Goal: Task Accomplishment & Management: Manage account settings

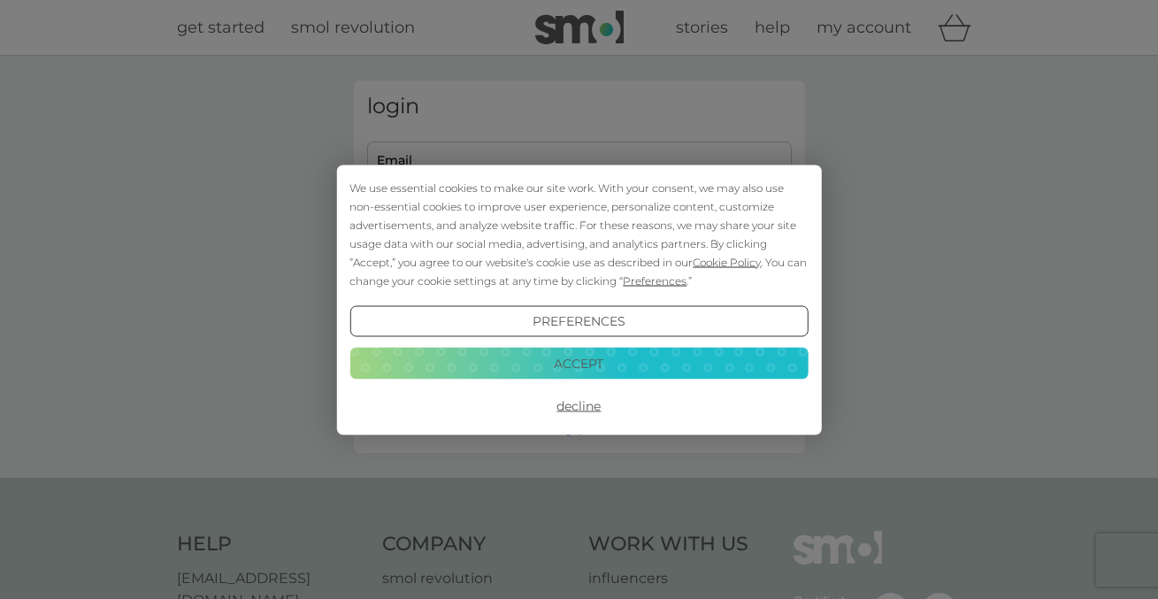
click at [588, 363] on button "Accept" at bounding box center [579, 364] width 458 height 32
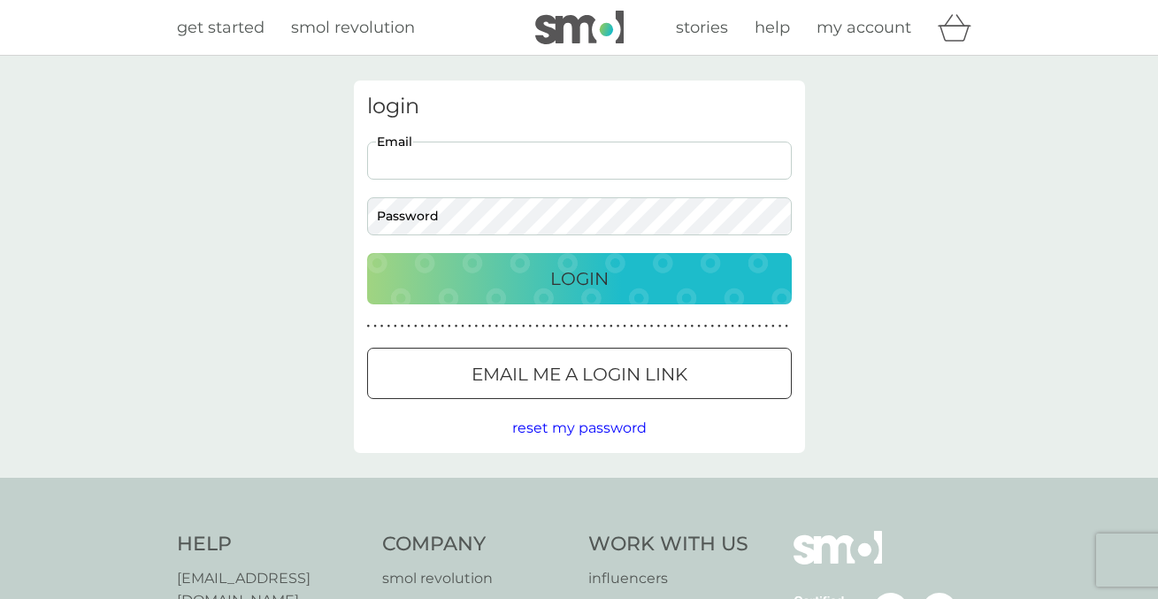
click at [514, 172] on input "Email" at bounding box center [579, 161] width 425 height 38
type input "[EMAIL_ADDRESS][DOMAIN_NAME]"
click at [588, 284] on p "Login" at bounding box center [579, 279] width 58 height 28
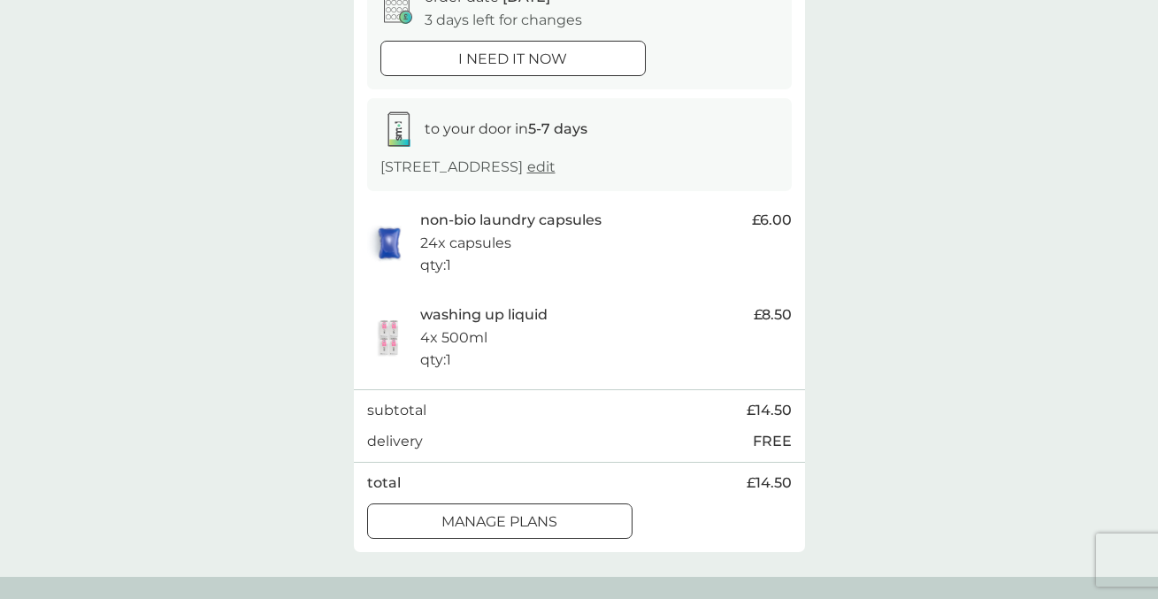
scroll to position [209, 0]
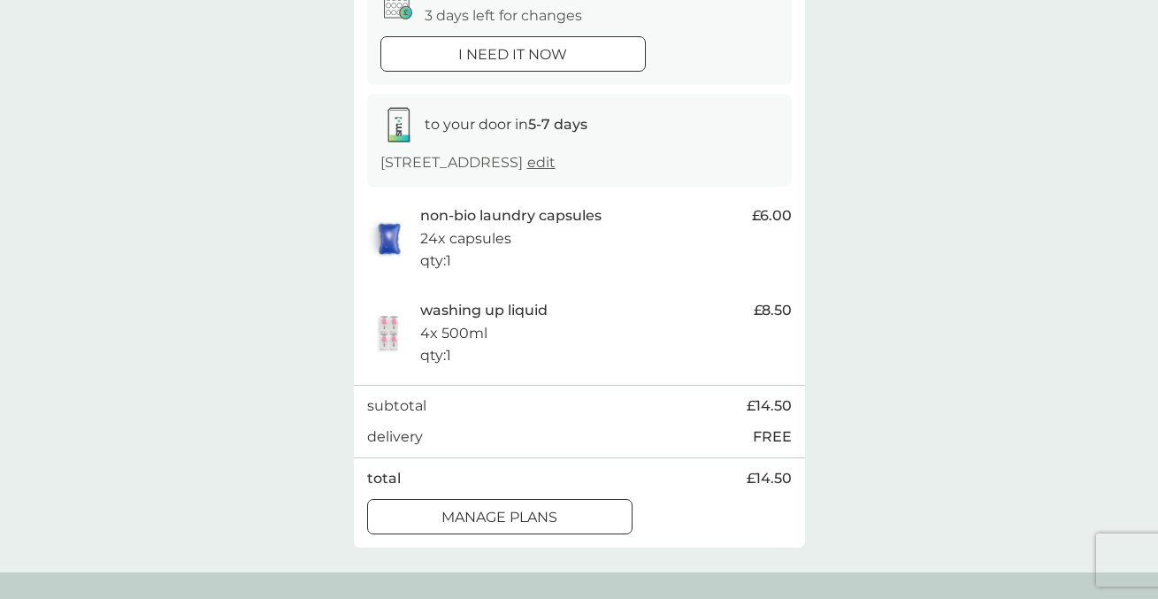
click at [521, 516] on div at bounding box center [521, 516] width 0 height 0
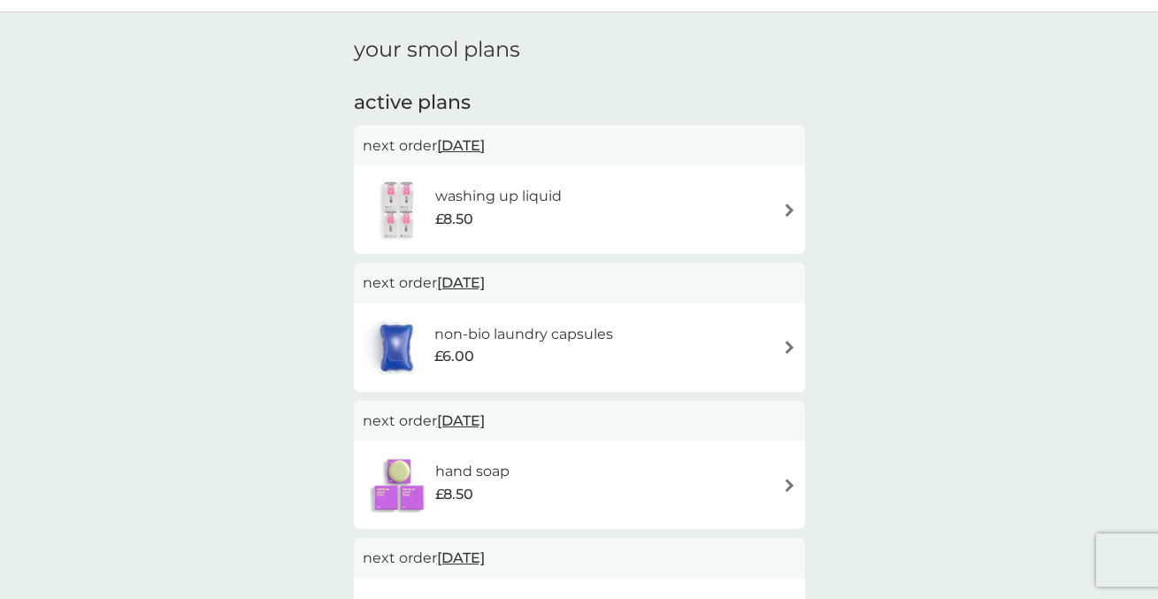
scroll to position [48, 0]
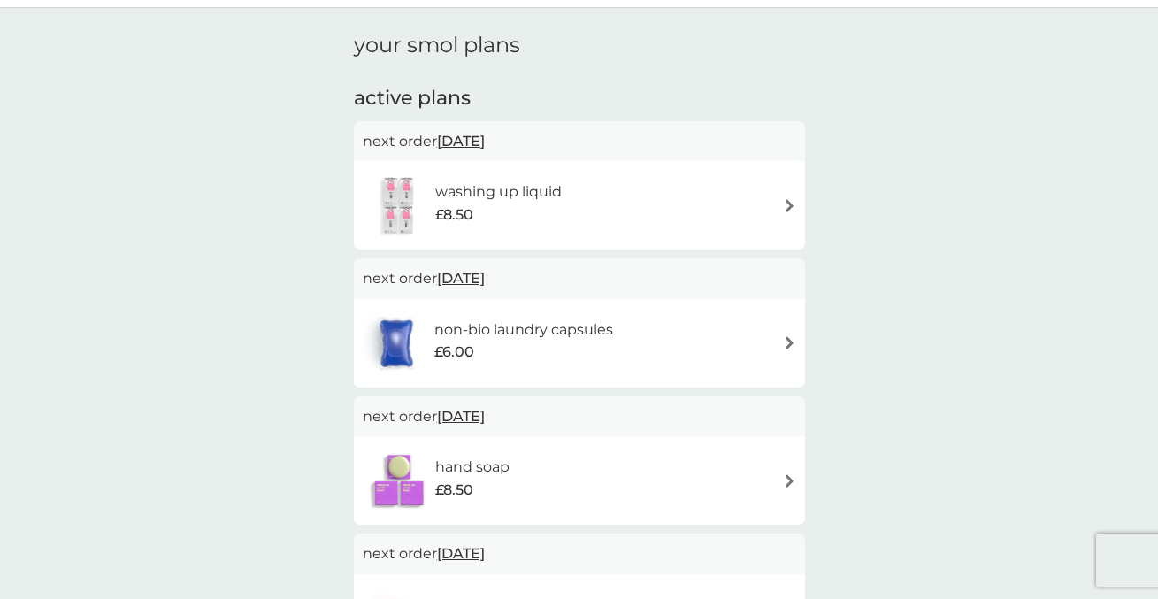
click at [788, 201] on img at bounding box center [789, 205] width 13 height 13
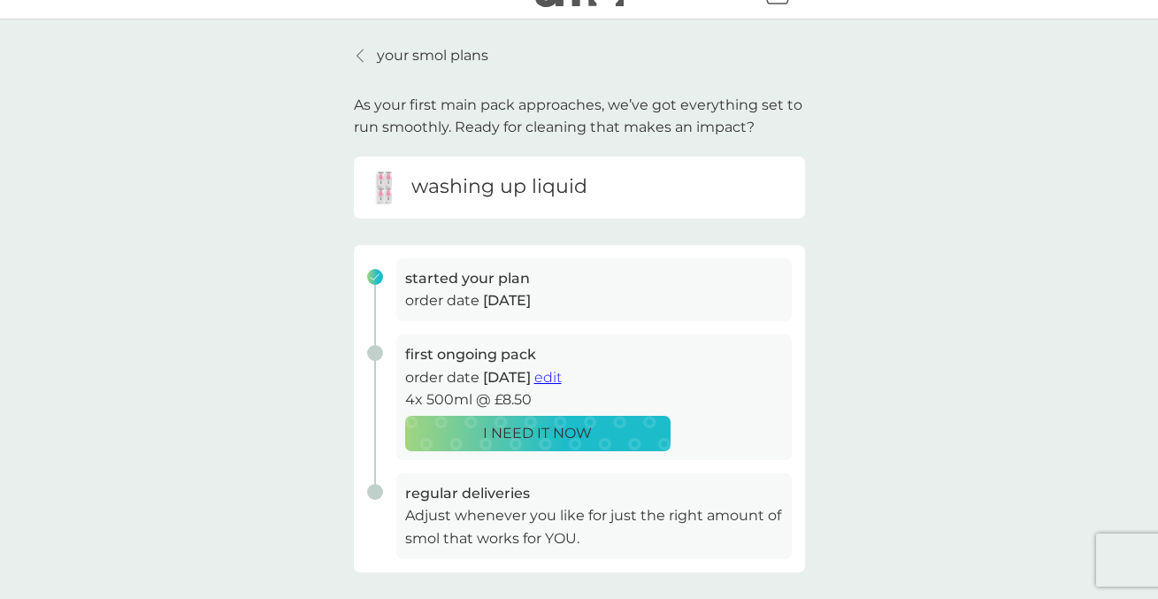
scroll to position [35, 0]
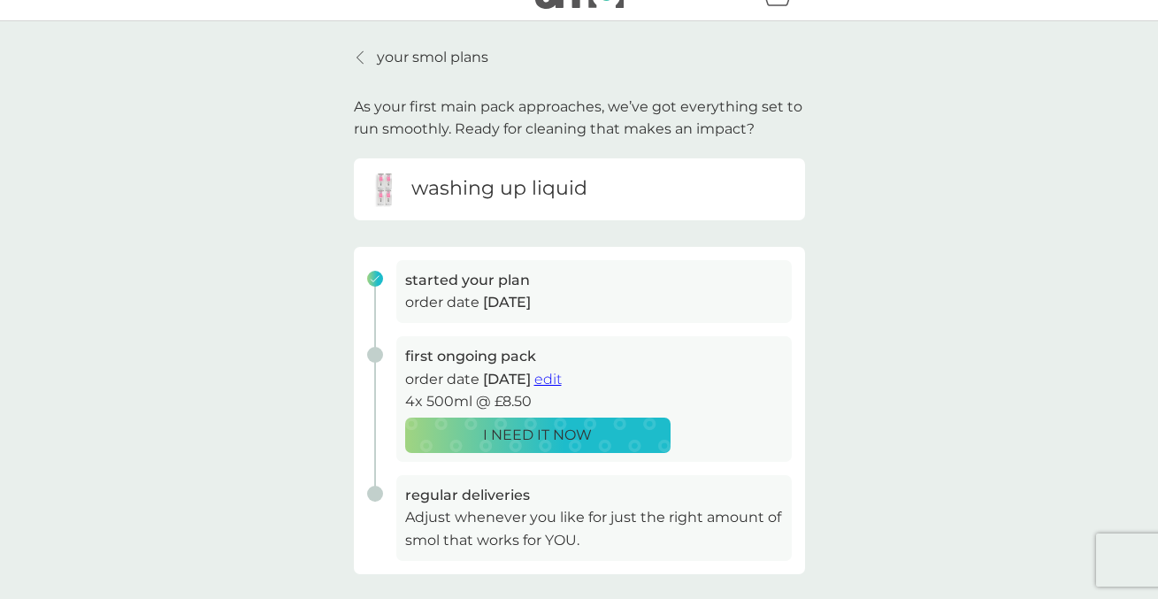
click at [562, 377] on span "edit" at bounding box center [548, 379] width 27 height 17
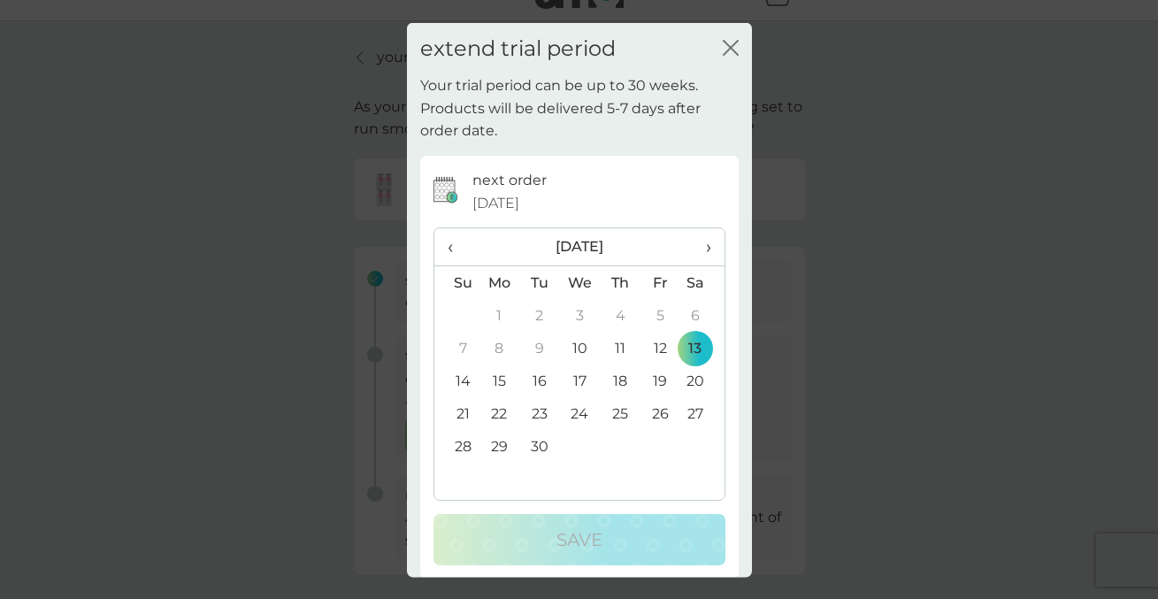
click at [710, 245] on span "›" at bounding box center [702, 246] width 18 height 37
click at [697, 412] on td "25" at bounding box center [702, 413] width 44 height 33
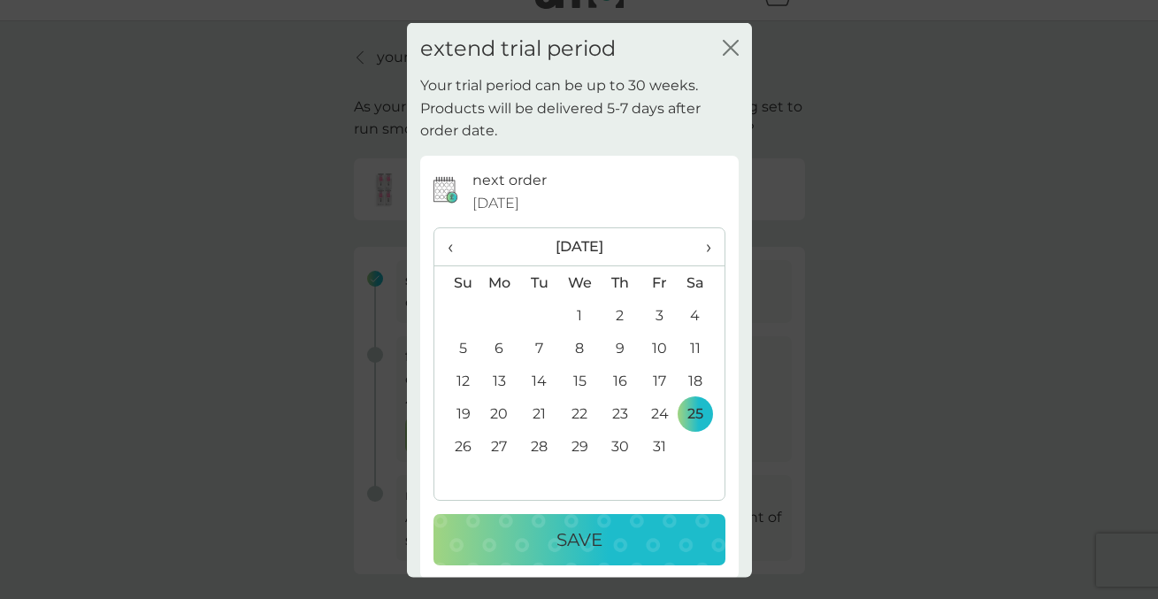
click at [607, 537] on div "Save" at bounding box center [579, 540] width 257 height 28
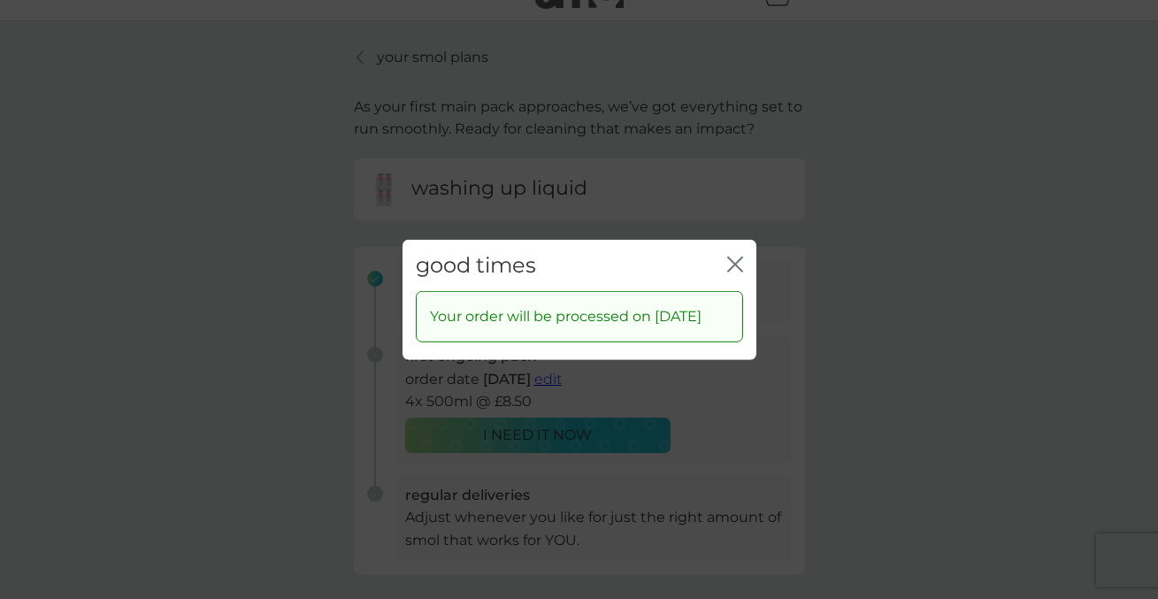
click at [735, 257] on icon "close" at bounding box center [738, 264] width 7 height 14
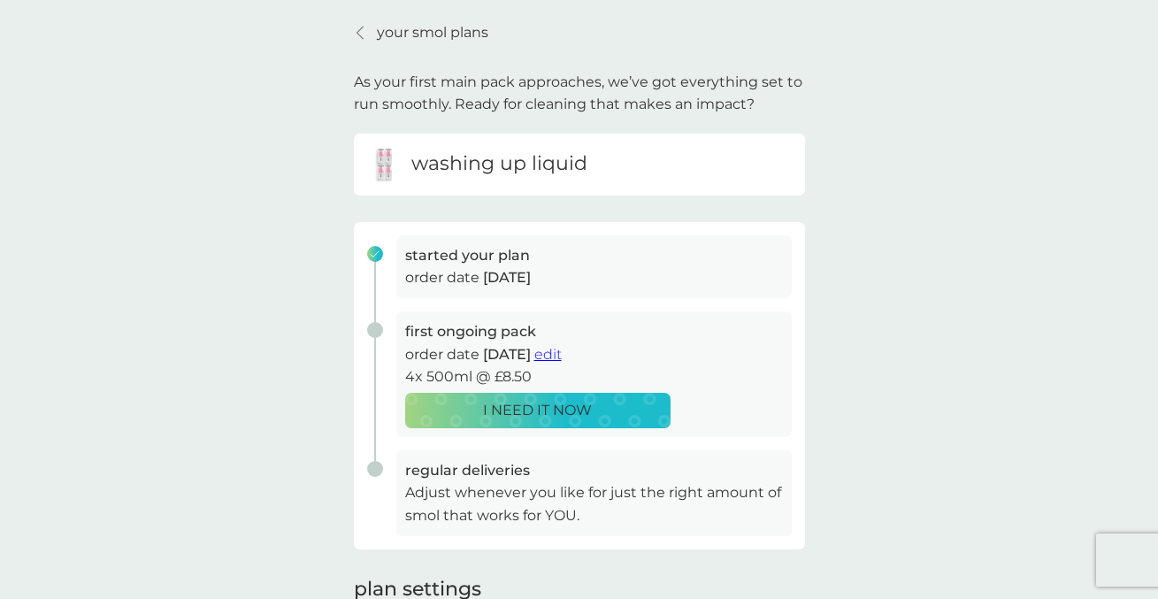
scroll to position [0, 0]
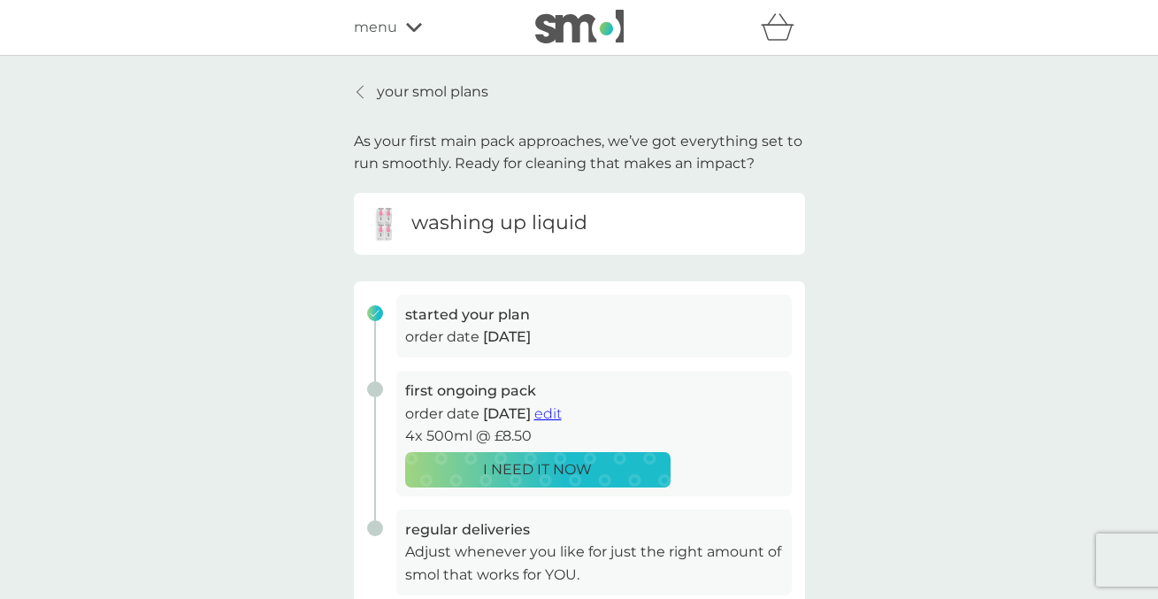
click at [565, 223] on h6 "washing up liquid" at bounding box center [499, 223] width 176 height 27
click at [393, 95] on p "your smol plans" at bounding box center [433, 92] width 112 height 23
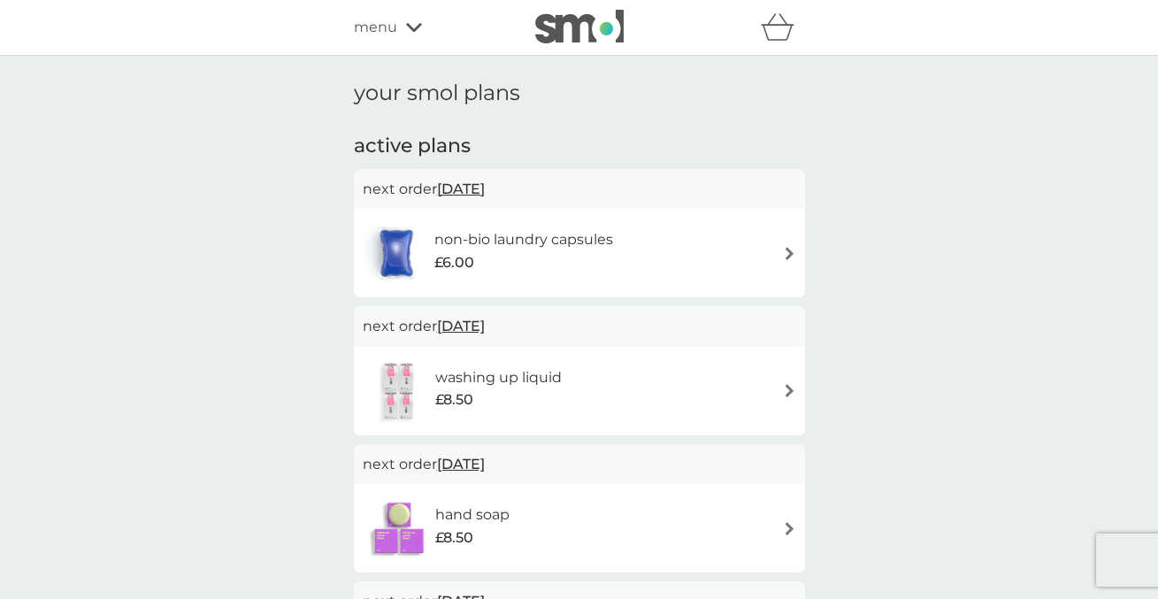
click at [787, 251] on img at bounding box center [789, 253] width 13 height 13
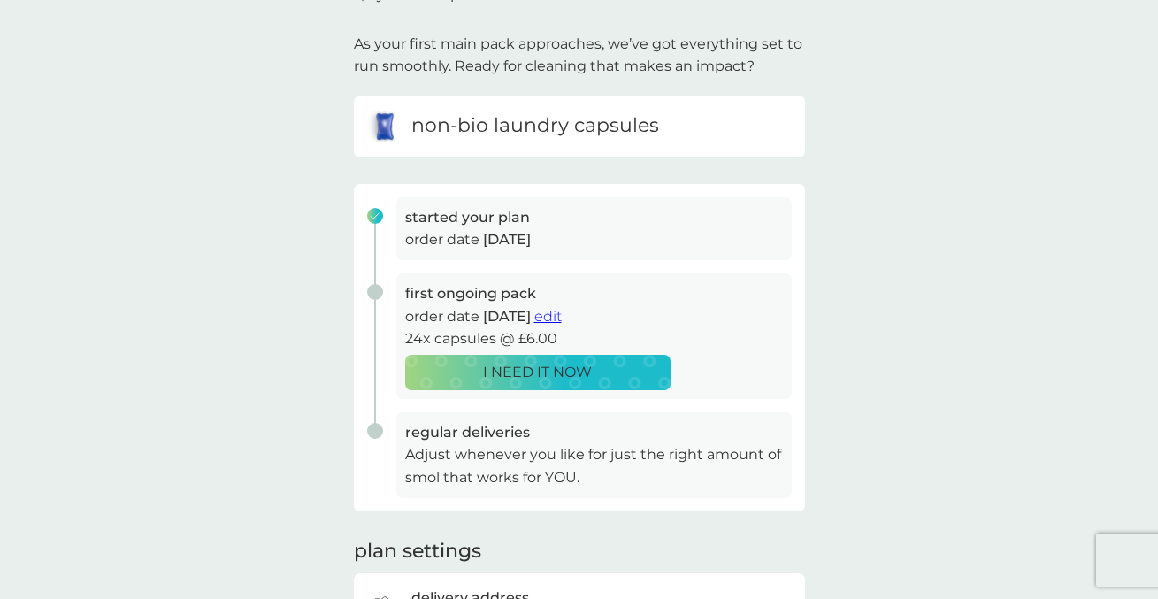
scroll to position [221, 0]
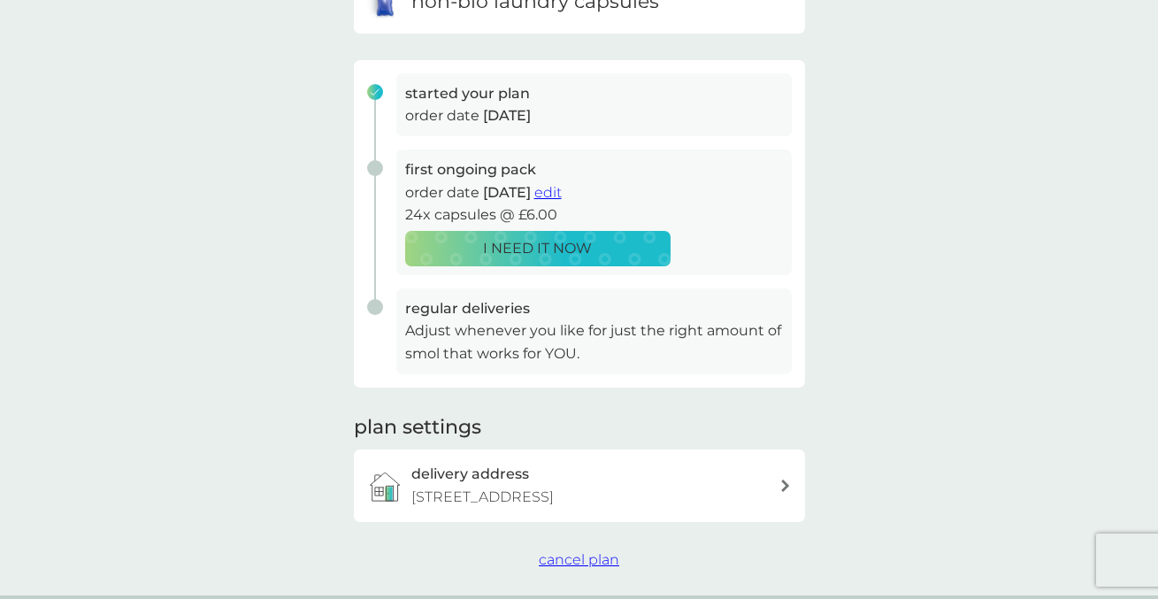
click at [562, 196] on span "edit" at bounding box center [548, 192] width 27 height 17
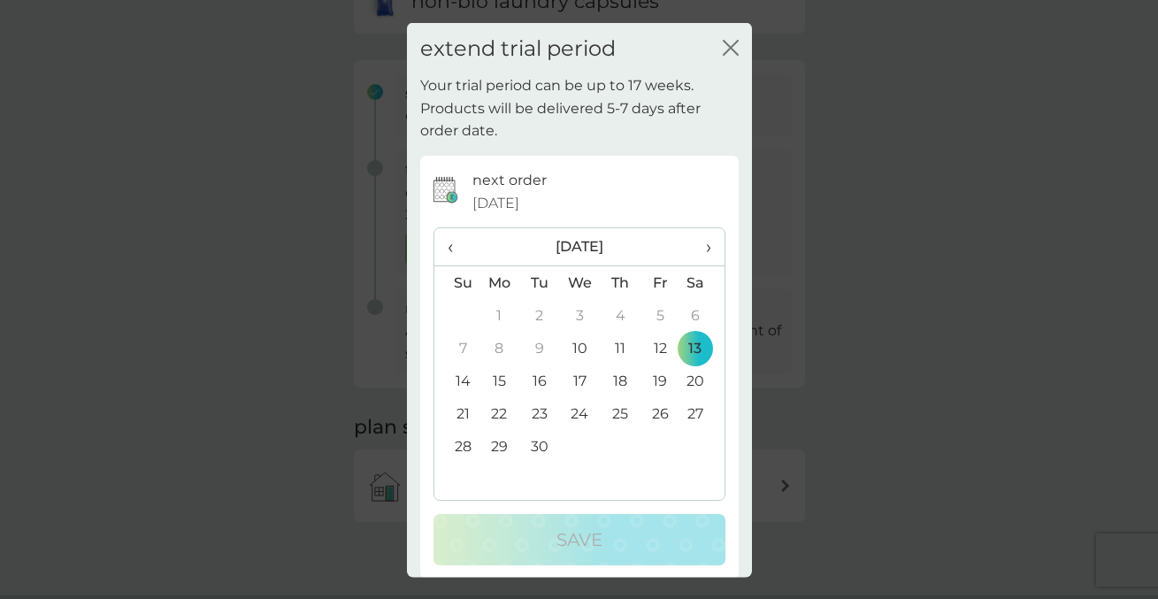
click at [708, 246] on span "›" at bounding box center [702, 246] width 18 height 37
click at [695, 416] on td "25" at bounding box center [702, 413] width 44 height 33
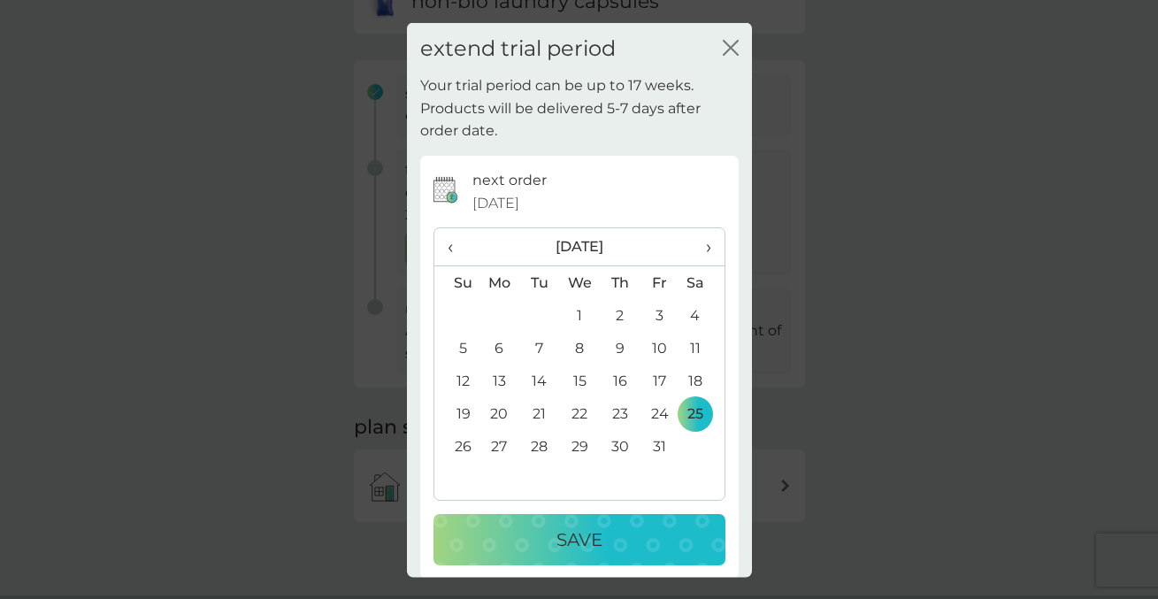
click at [596, 541] on p "Save" at bounding box center [580, 540] width 46 height 28
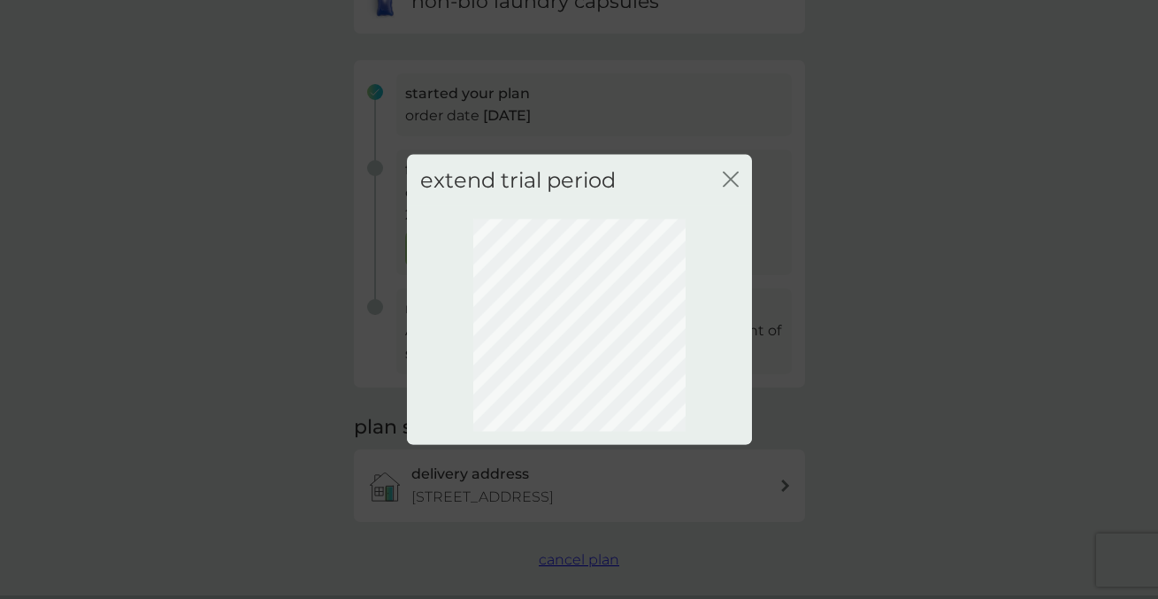
scroll to position [142, 0]
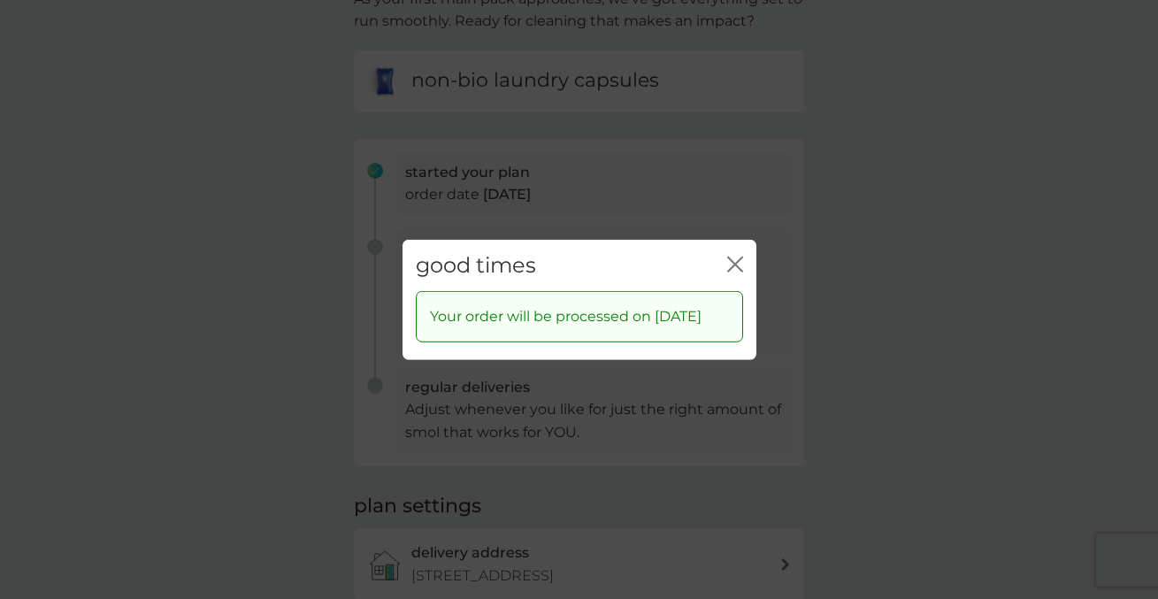
click at [735, 256] on icon "close" at bounding box center [735, 264] width 16 height 16
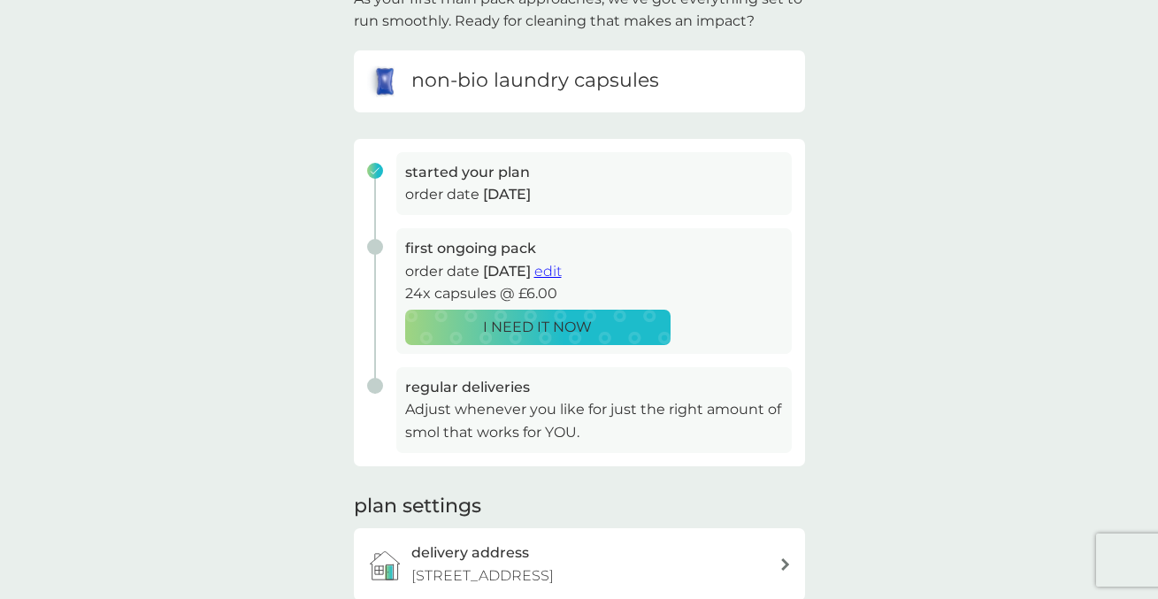
scroll to position [0, 0]
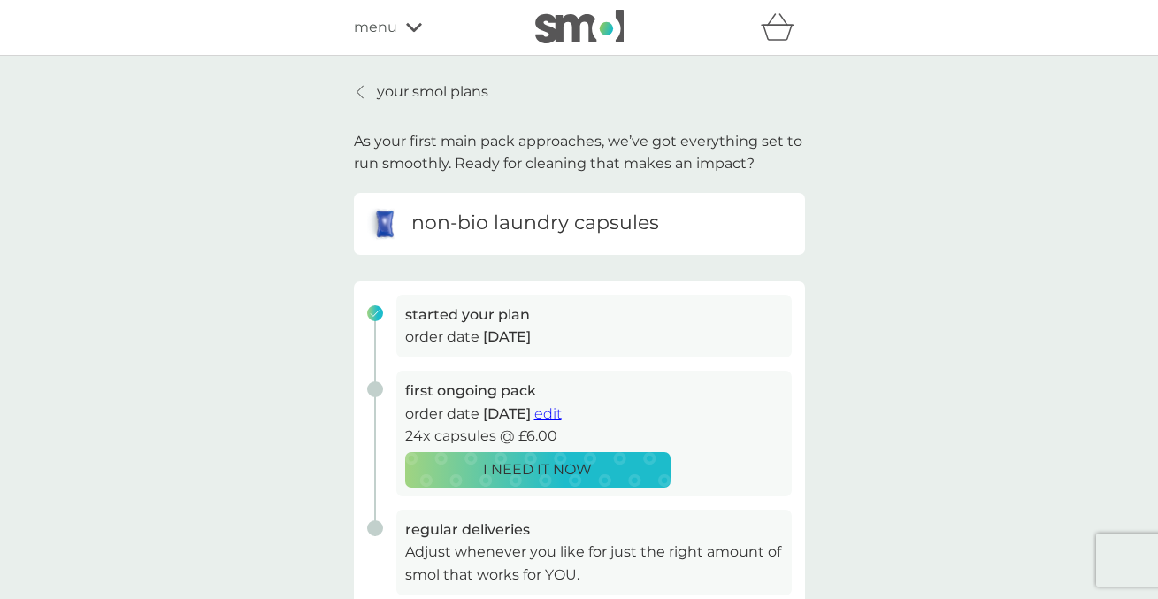
click at [439, 89] on p "your smol plans" at bounding box center [433, 92] width 112 height 23
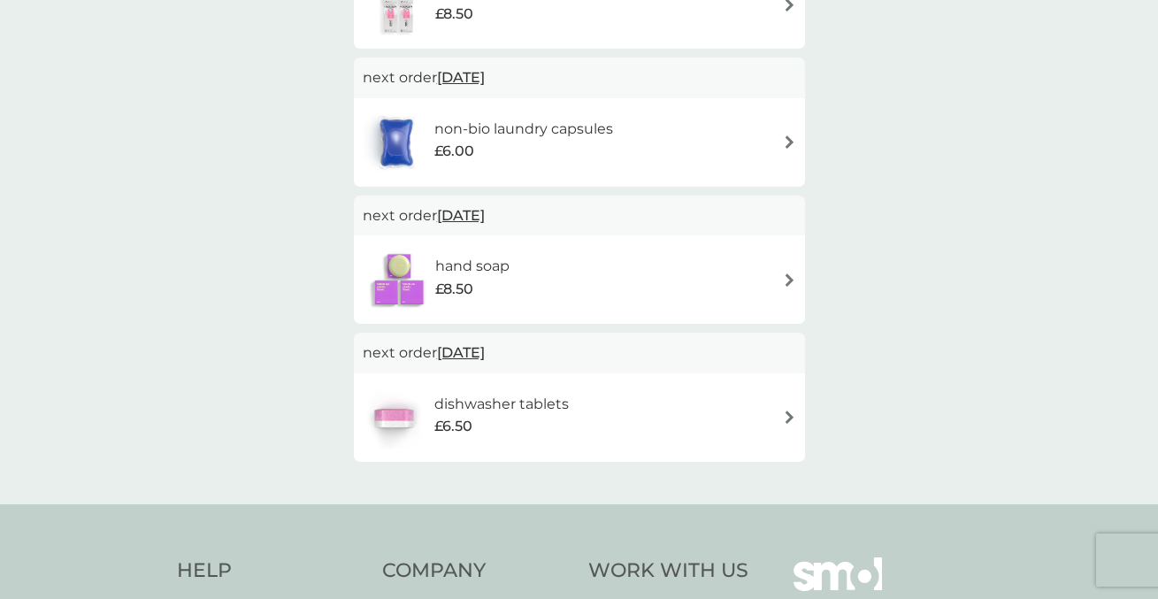
scroll to position [255, 0]
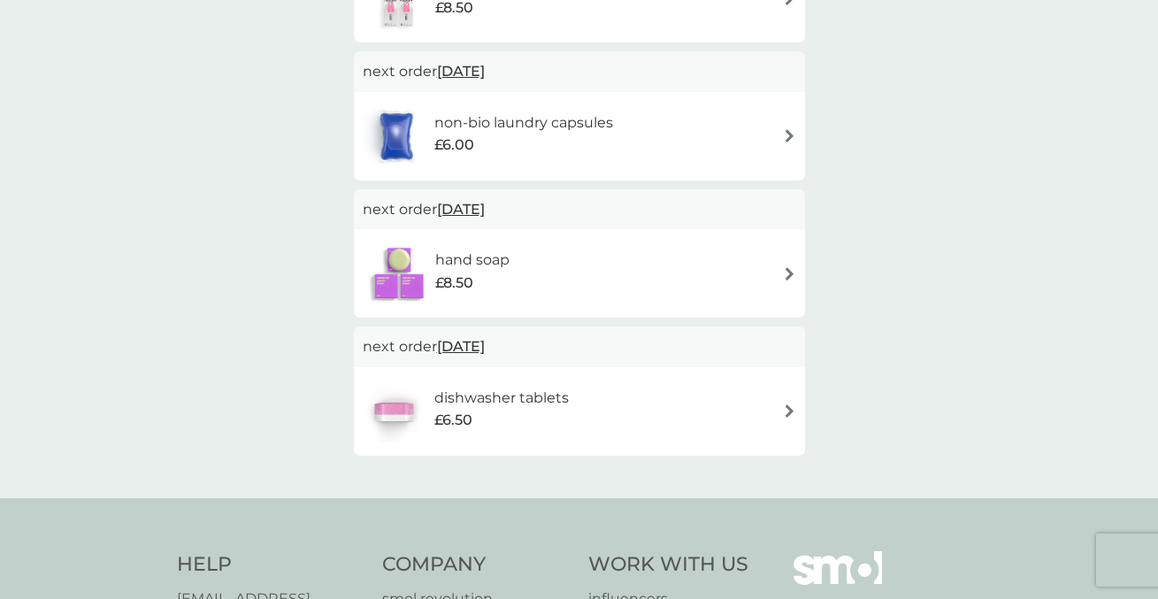
click at [788, 410] on img at bounding box center [789, 410] width 13 height 13
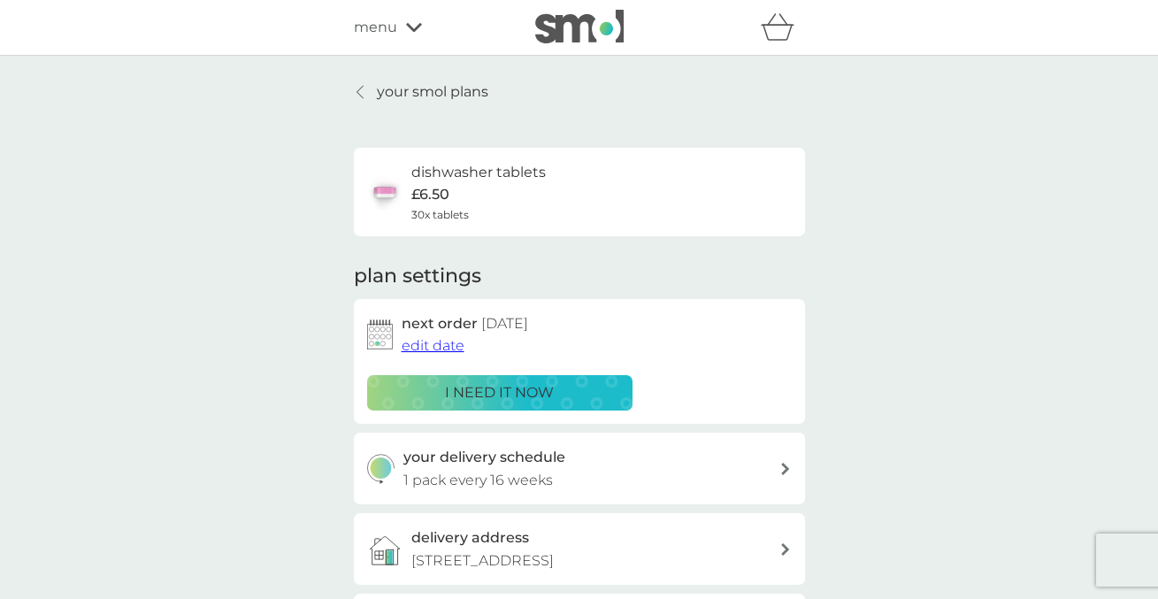
click at [443, 346] on span "edit date" at bounding box center [433, 345] width 63 height 17
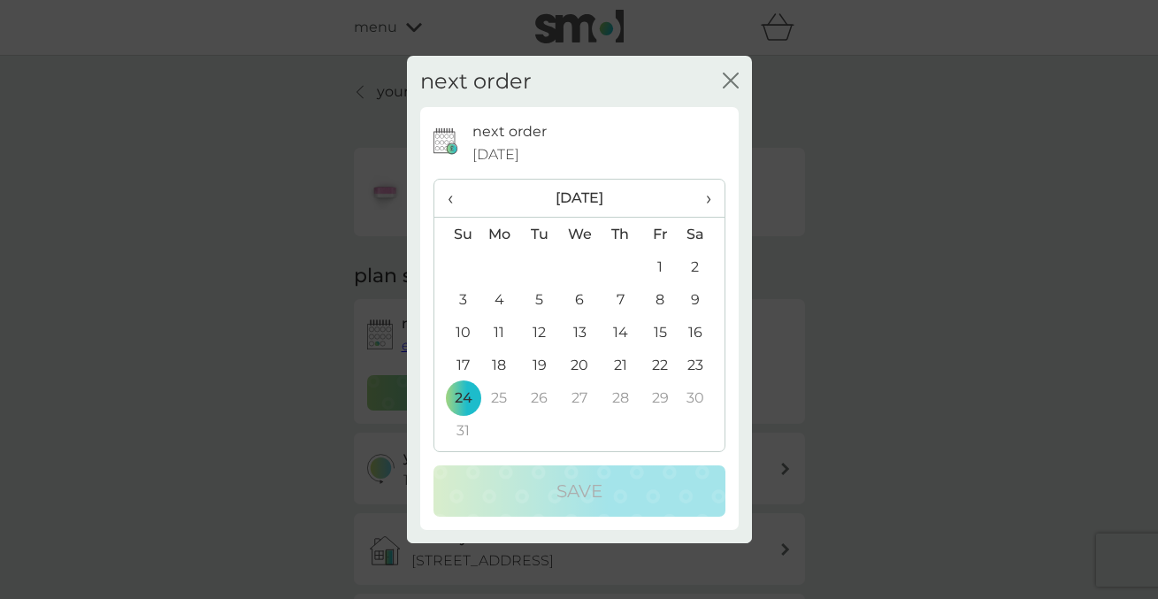
click at [452, 200] on span "‹" at bounding box center [457, 198] width 19 height 37
click at [450, 203] on span "‹" at bounding box center [457, 198] width 19 height 37
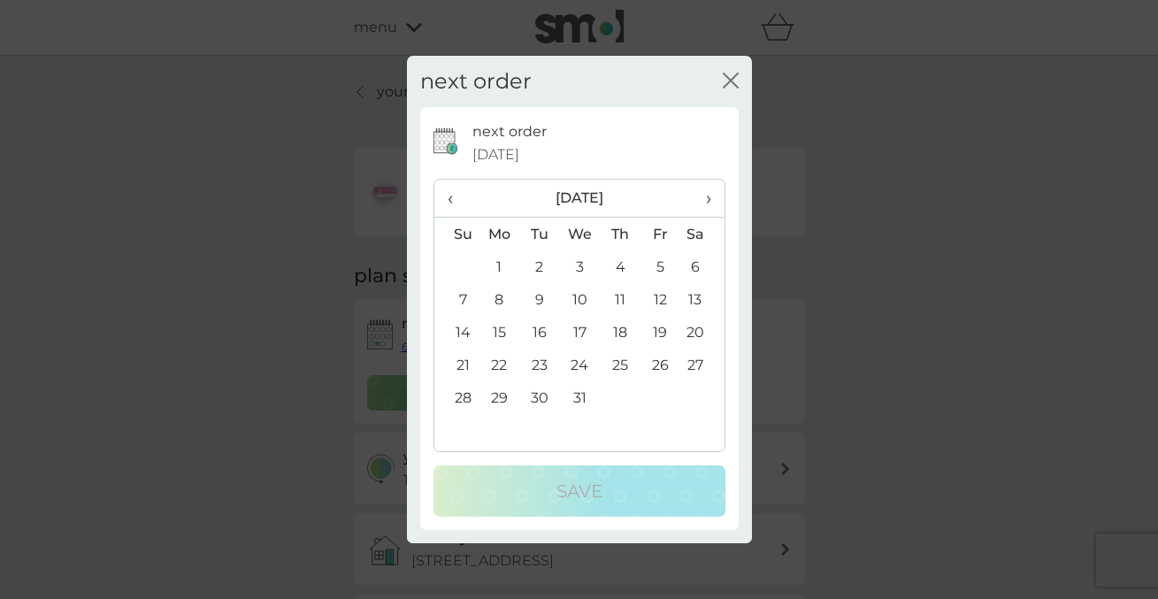
click at [450, 203] on span "‹" at bounding box center [457, 198] width 19 height 37
click at [699, 365] on td "25" at bounding box center [702, 365] width 44 height 33
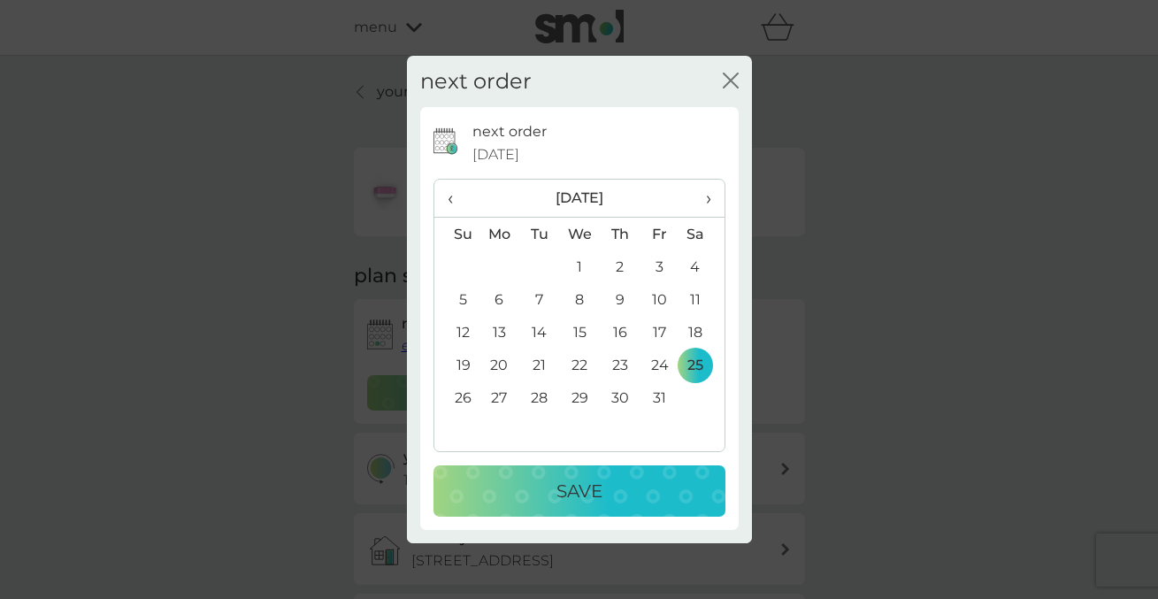
click at [599, 495] on p "Save" at bounding box center [580, 491] width 46 height 28
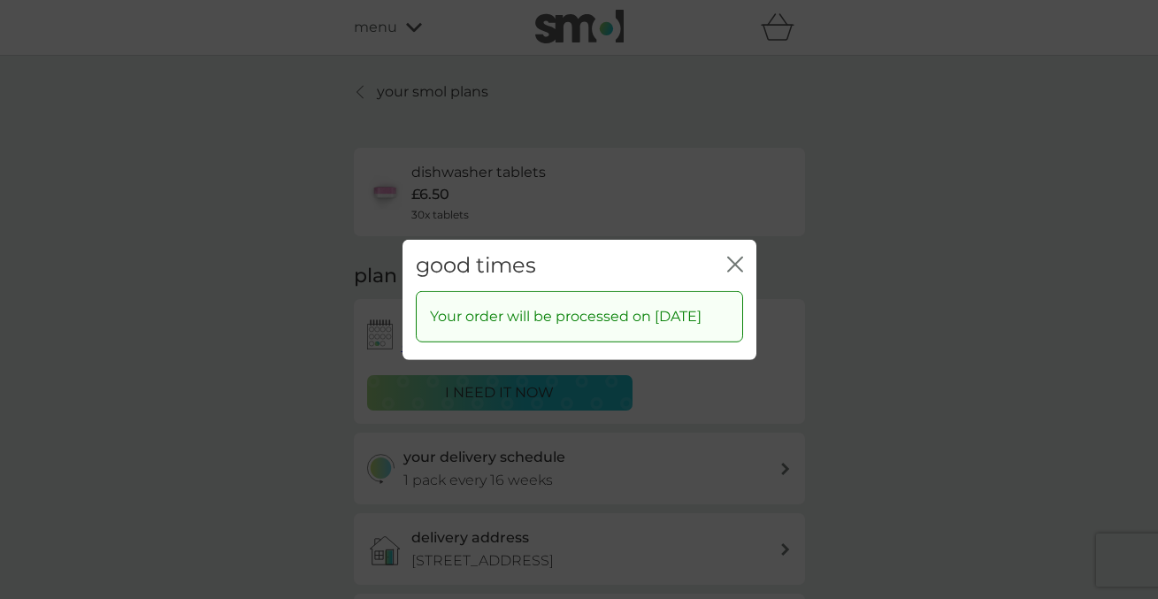
click at [735, 257] on icon "close" at bounding box center [738, 264] width 7 height 14
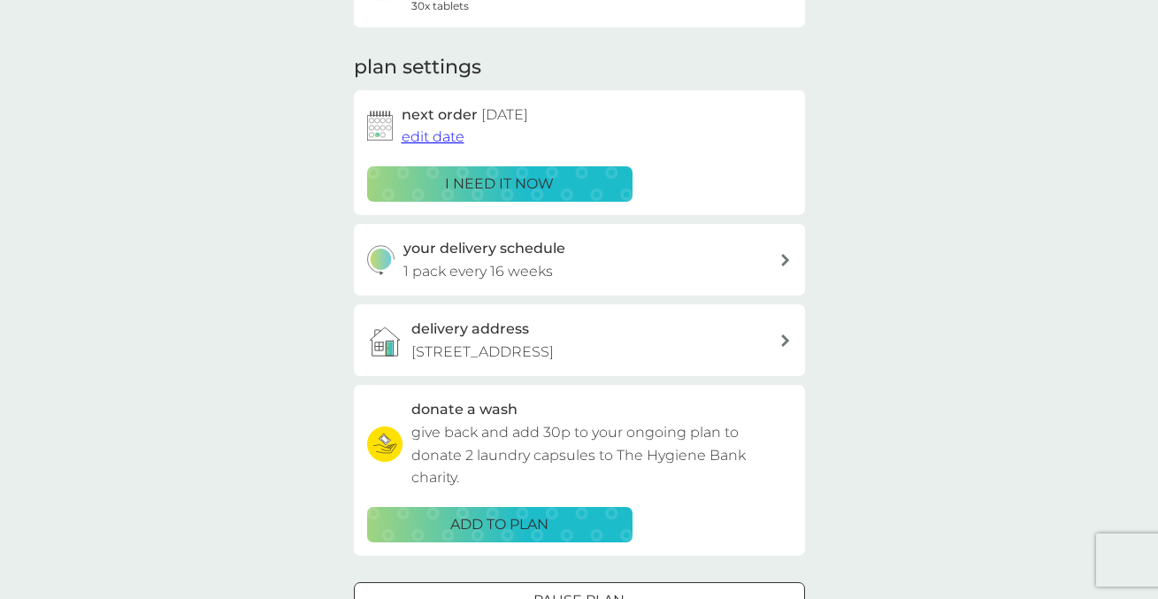
scroll to position [197, 0]
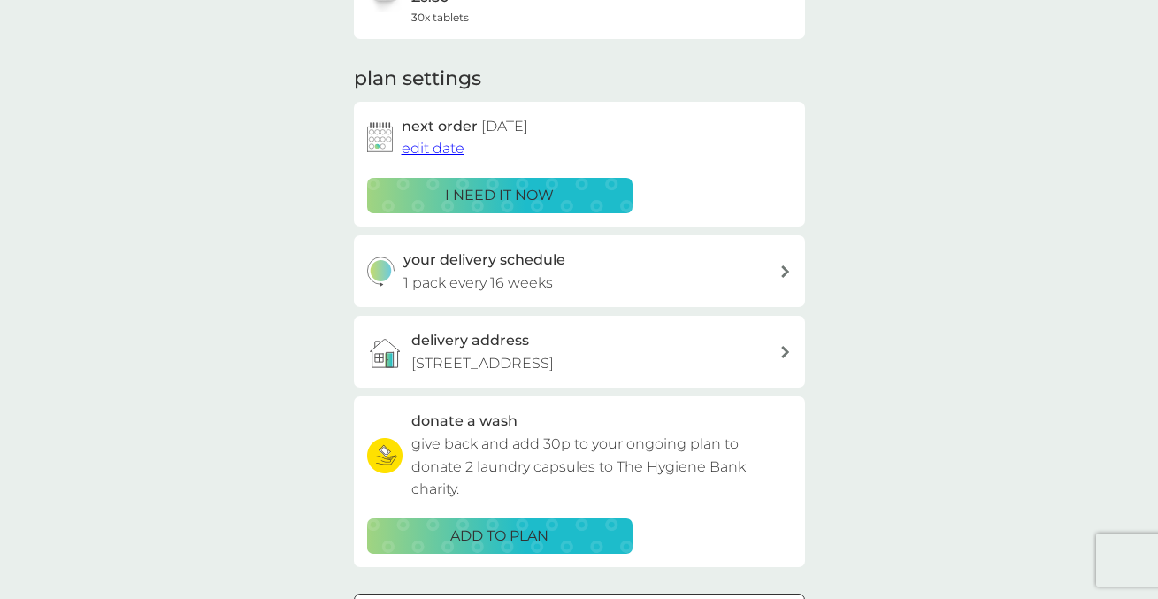
click at [450, 150] on span "edit date" at bounding box center [433, 148] width 63 height 17
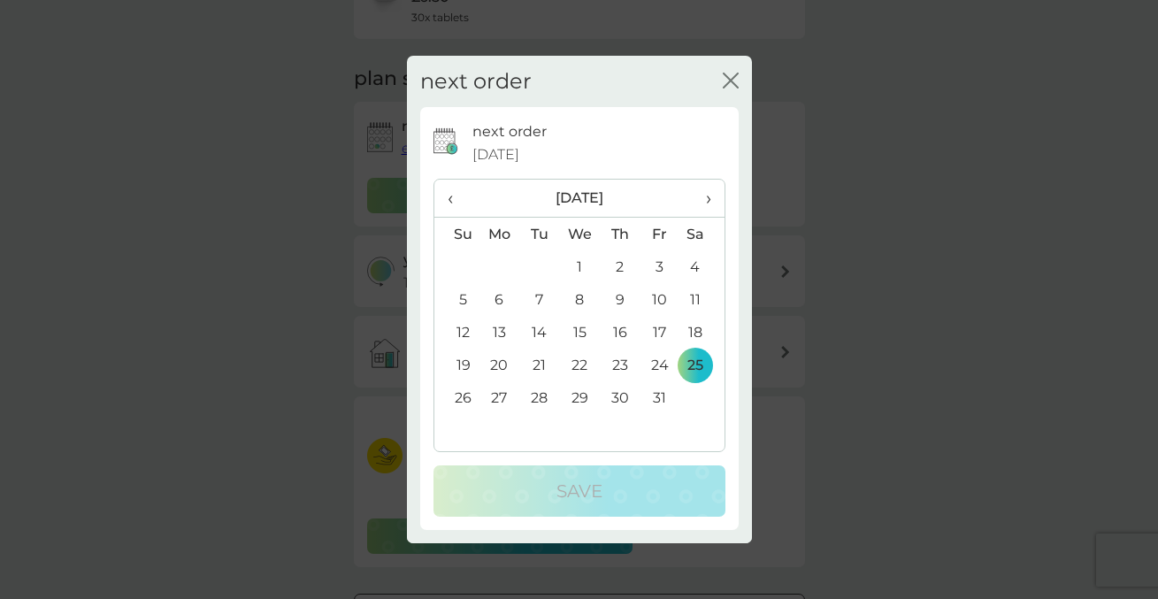
click at [707, 196] on span "›" at bounding box center [702, 198] width 18 height 37
click at [697, 398] on td "29" at bounding box center [702, 397] width 44 height 33
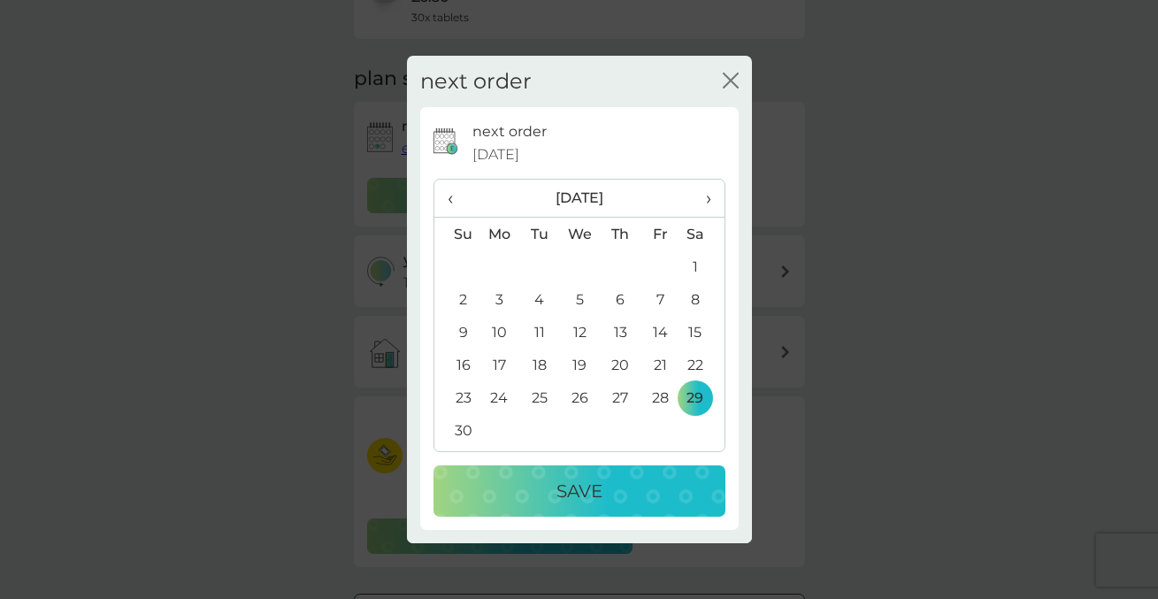
click at [592, 493] on p "Save" at bounding box center [580, 491] width 46 height 28
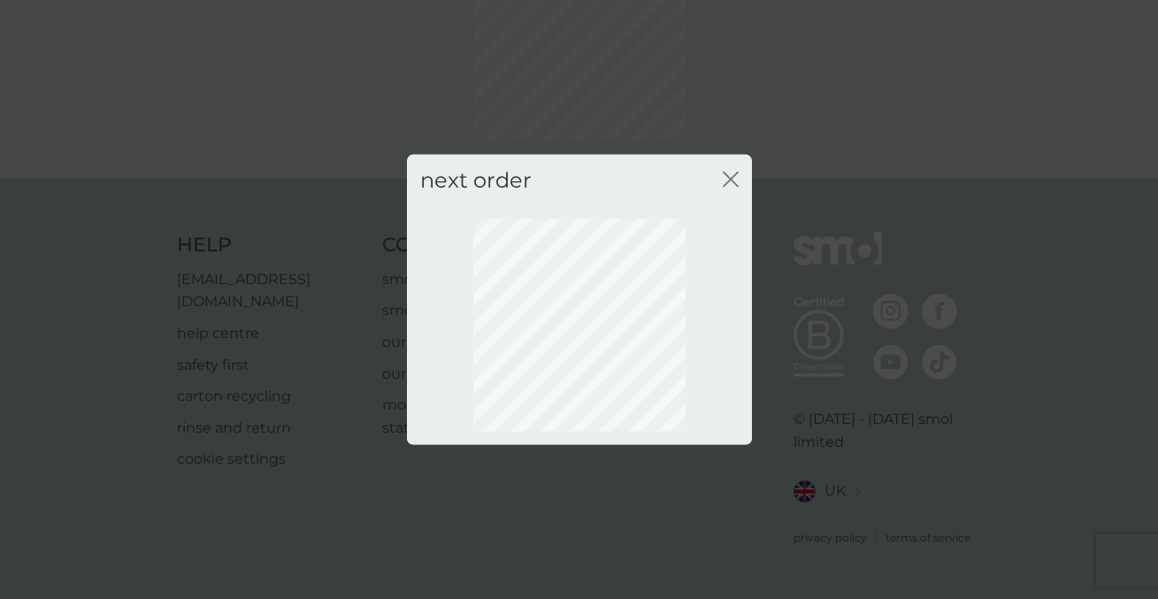
scroll to position [142, 0]
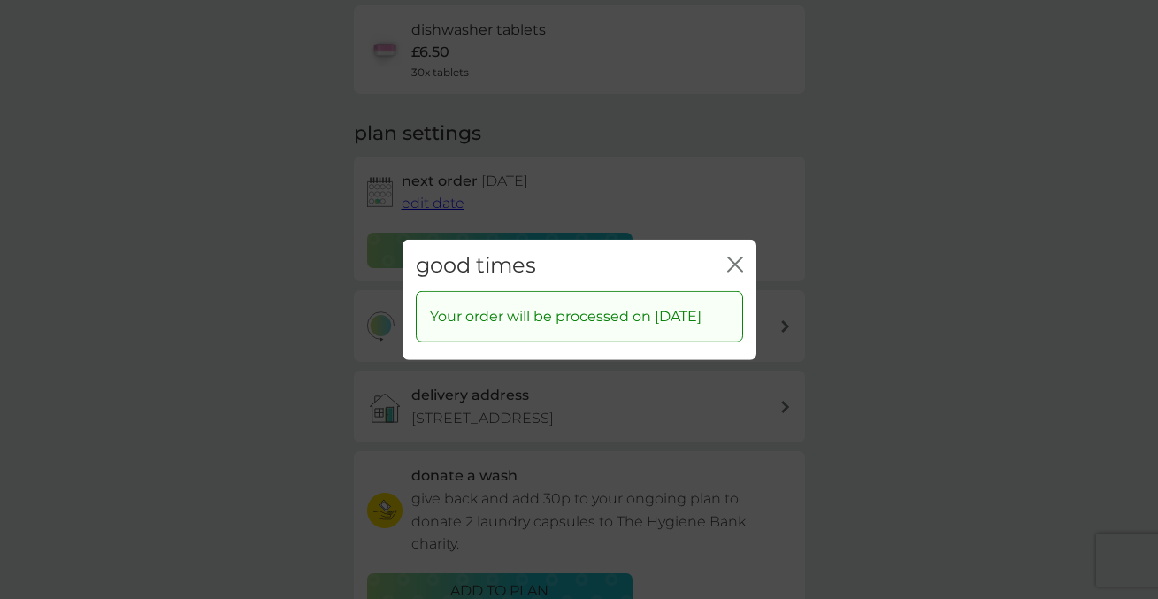
click at [734, 256] on icon "close" at bounding box center [735, 264] width 16 height 16
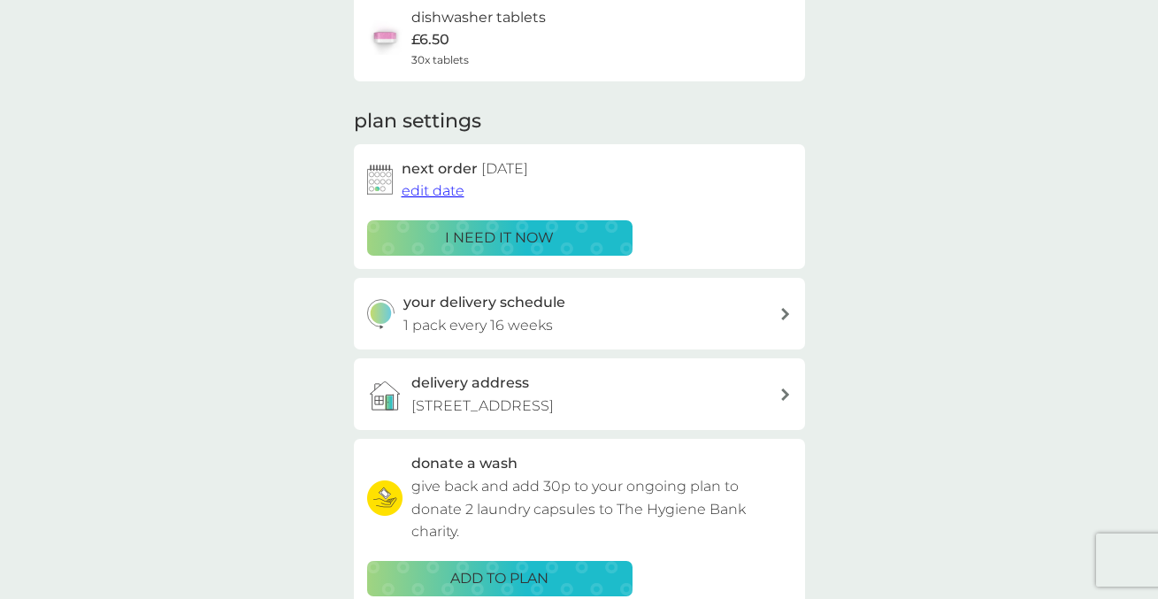
scroll to position [0, 0]
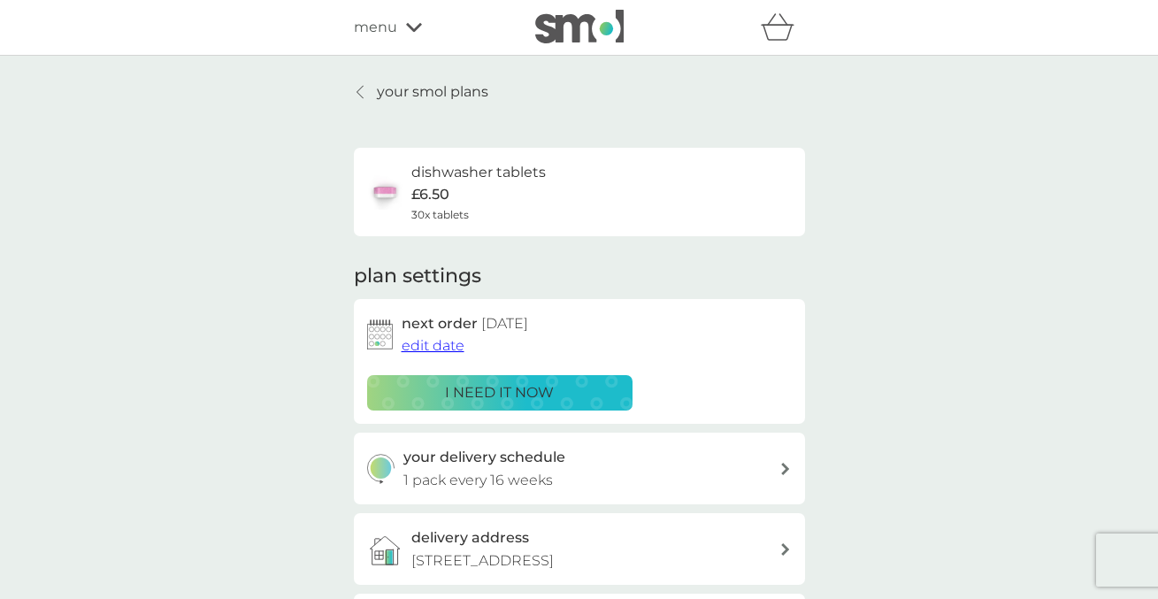
click at [422, 93] on p "your smol plans" at bounding box center [433, 92] width 112 height 23
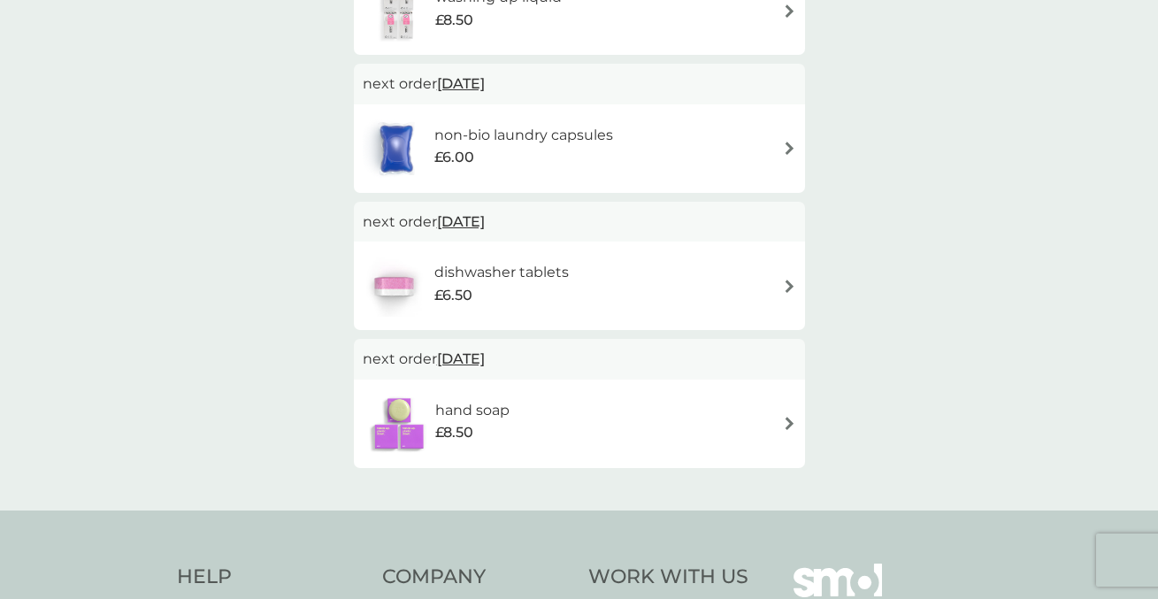
scroll to position [249, 0]
